Goal: Information Seeking & Learning: Compare options

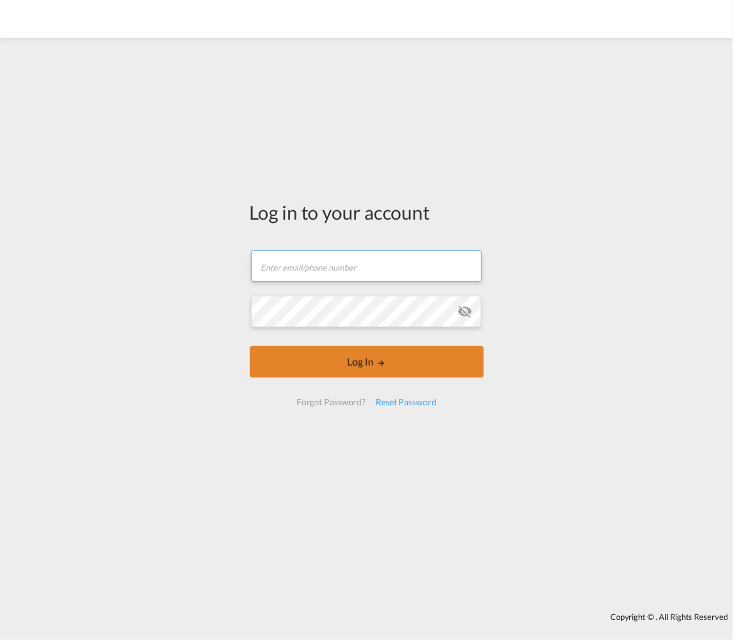
type input "[EMAIL_ADDRESS][DOMAIN_NAME]"
click at [340, 362] on button "Log In" at bounding box center [367, 361] width 234 height 31
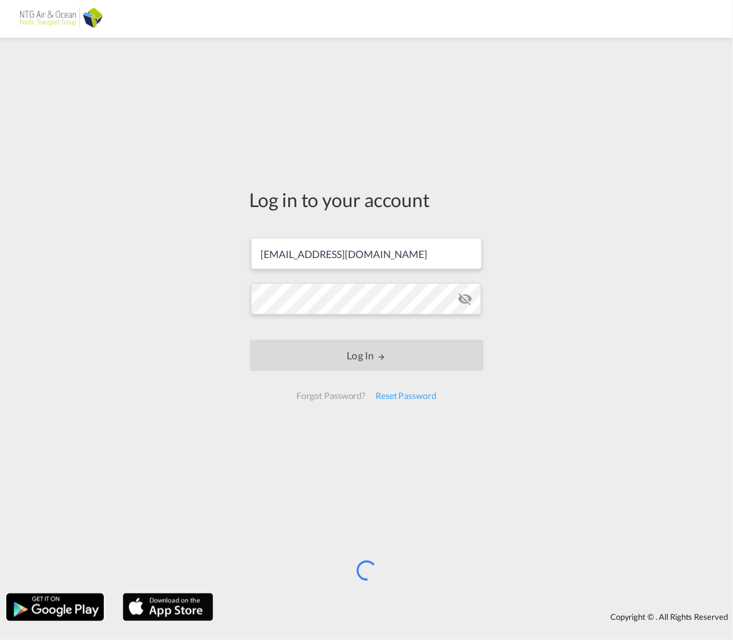
click at [195, 219] on div "Log in to your account [EMAIL_ADDRESS][DOMAIN_NAME] Log In Forgot Password? Res…" at bounding box center [366, 315] width 733 height 543
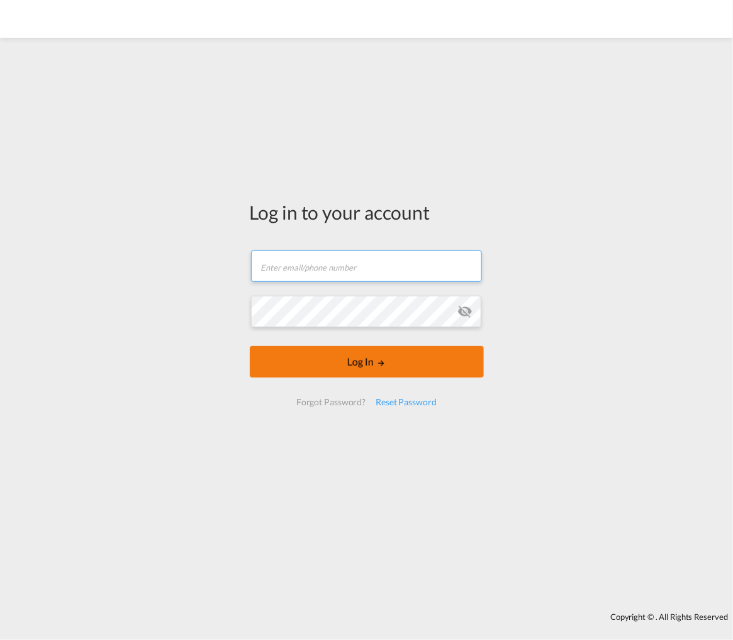
type input "[EMAIL_ADDRESS][DOMAIN_NAME]"
click at [312, 356] on button "Log In" at bounding box center [367, 361] width 234 height 31
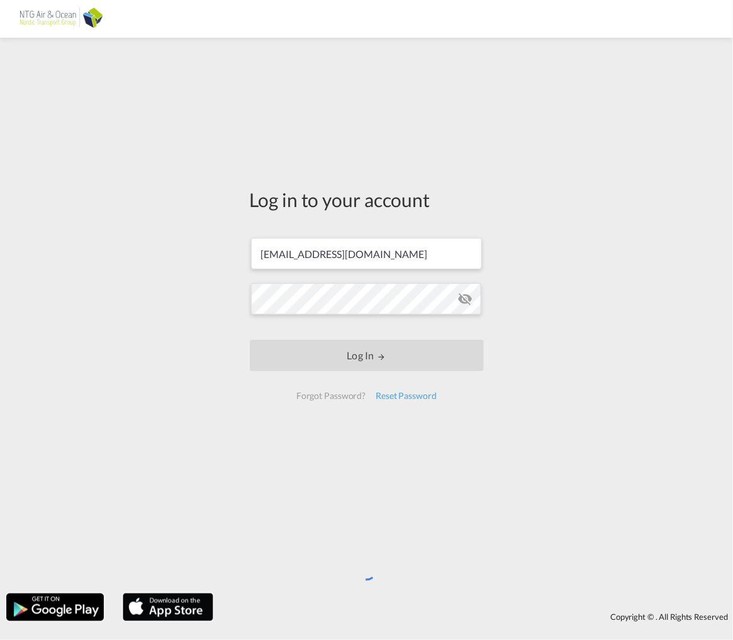
click at [121, 307] on div "Log in to your account [EMAIL_ADDRESS][DOMAIN_NAME] Log In Forgot Password? Res…" at bounding box center [366, 315] width 733 height 543
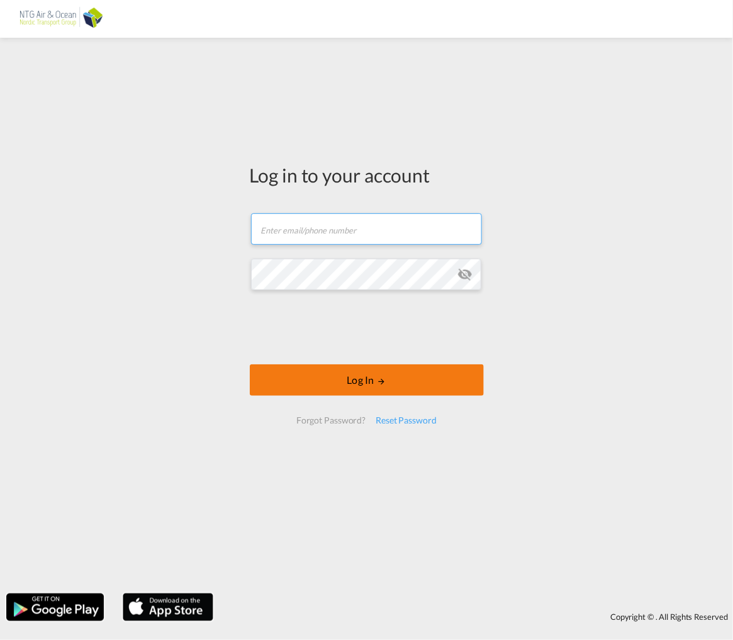
type input "[EMAIL_ADDRESS][DOMAIN_NAME]"
click at [343, 373] on button "Log In" at bounding box center [367, 379] width 234 height 31
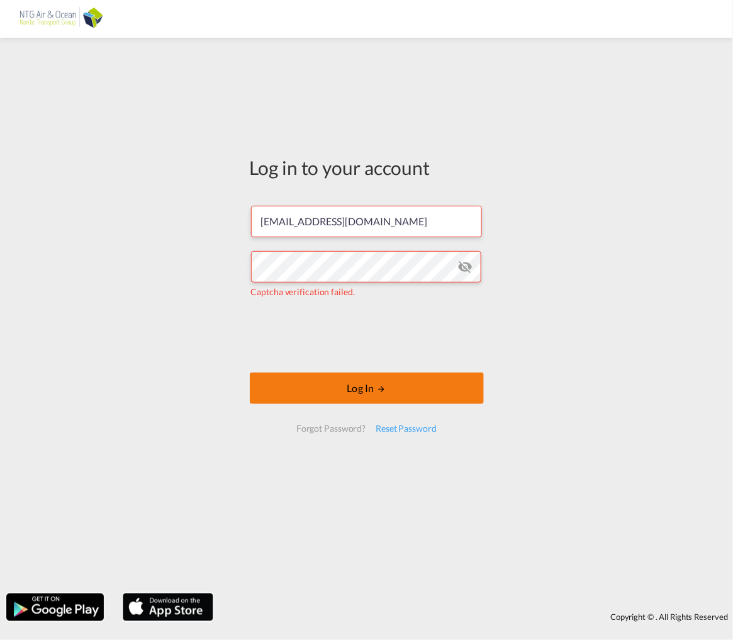
click at [359, 392] on button "Log In" at bounding box center [367, 388] width 234 height 31
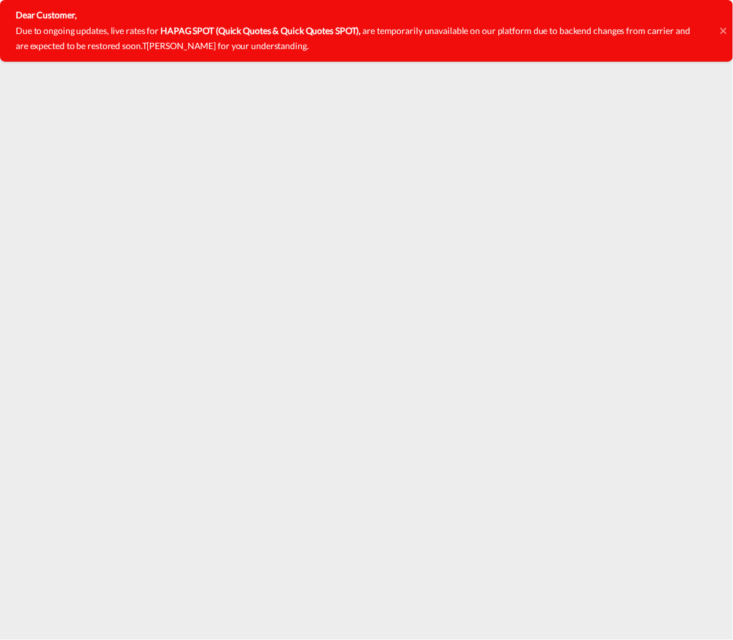
click at [722, 28] on icon at bounding box center [724, 31] width 6 height 10
